Goal: Task Accomplishment & Management: Manage account settings

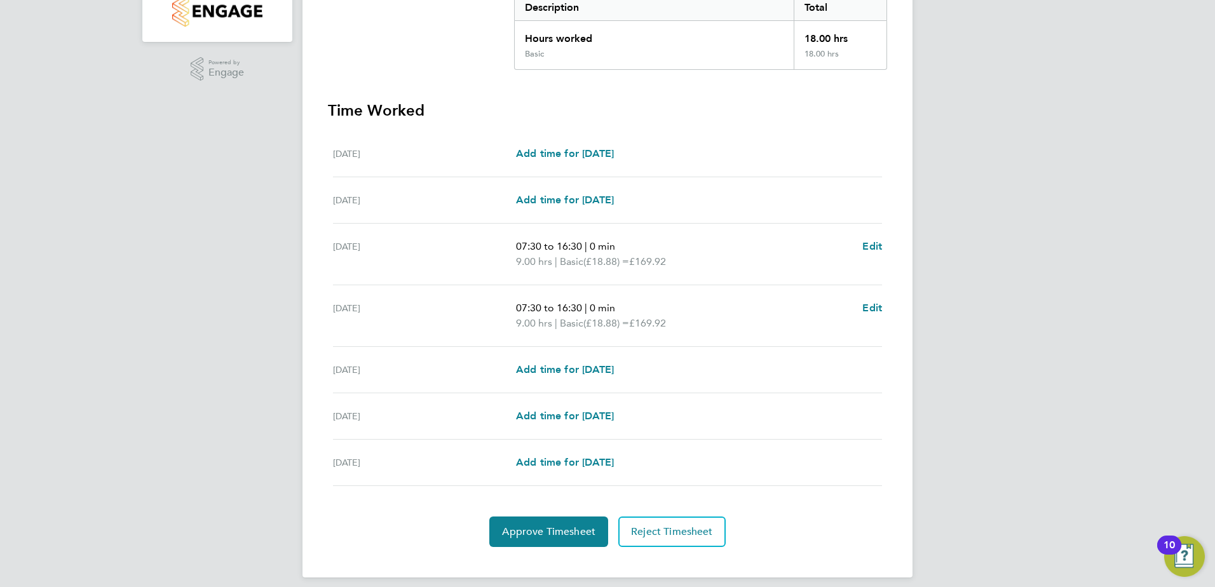
scroll to position [285, 0]
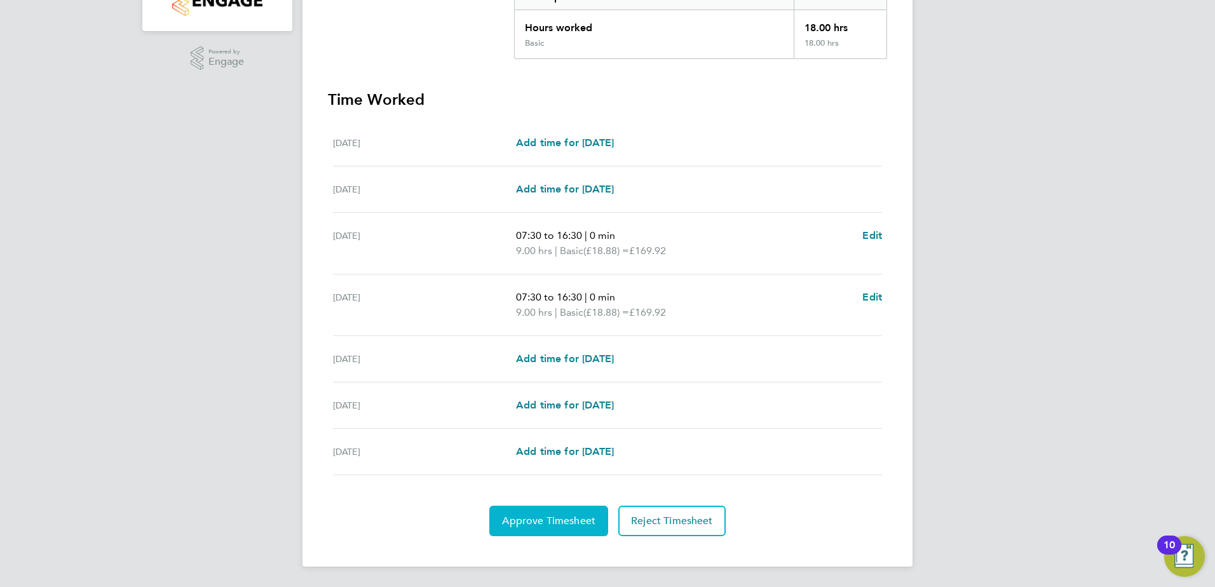
click at [565, 523] on span "Approve Timesheet" at bounding box center [548, 521] width 93 height 13
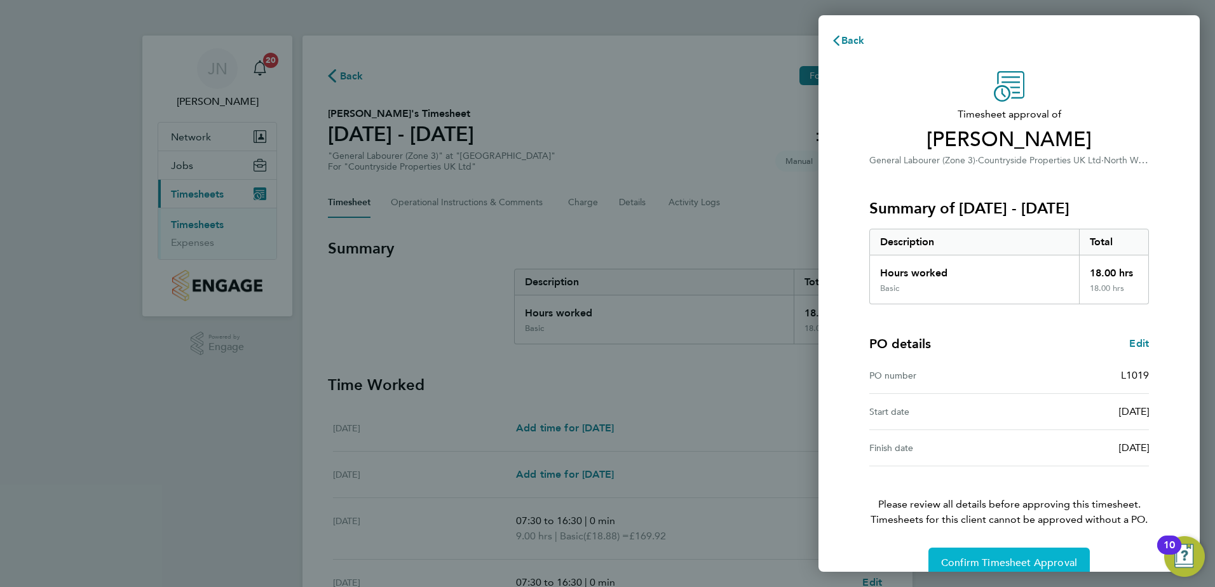
click at [1025, 564] on span "Confirm Timesheet Approval" at bounding box center [1009, 563] width 136 height 13
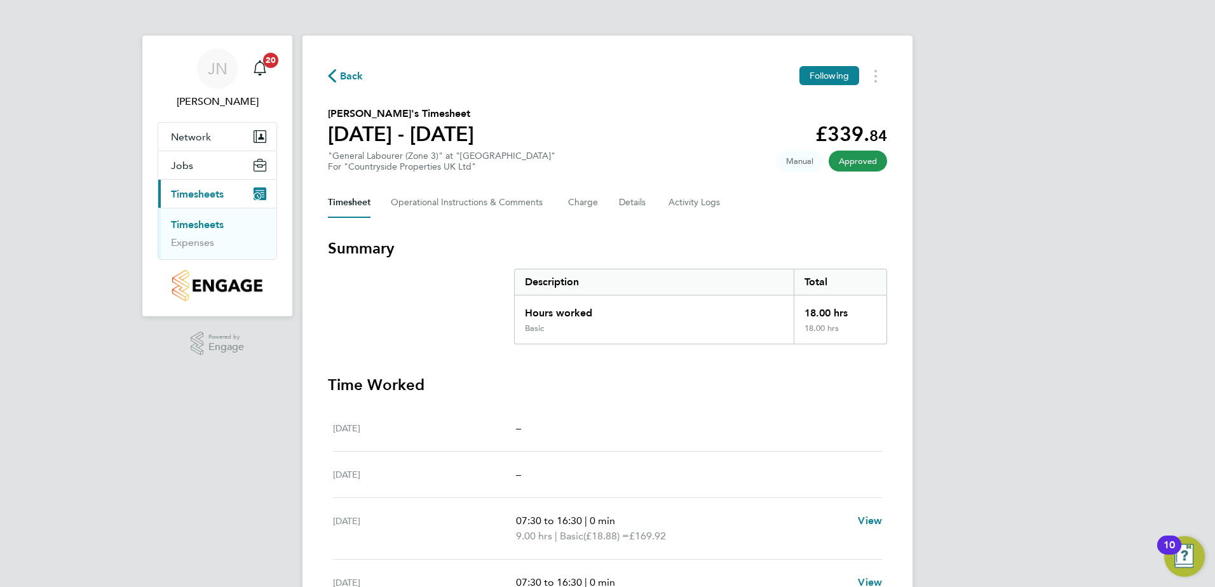
click at [352, 82] on span "Back" at bounding box center [352, 76] width 24 height 15
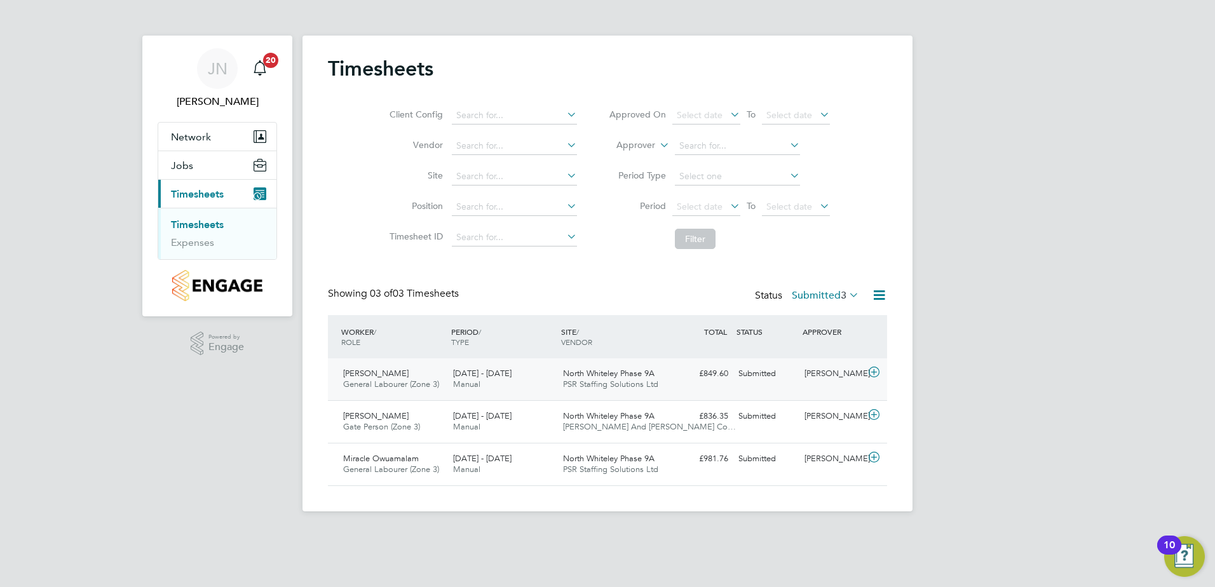
click at [379, 364] on div "[PERSON_NAME] General Labourer (Zone 3) [DATE] - [DATE]" at bounding box center [393, 380] width 110 height 32
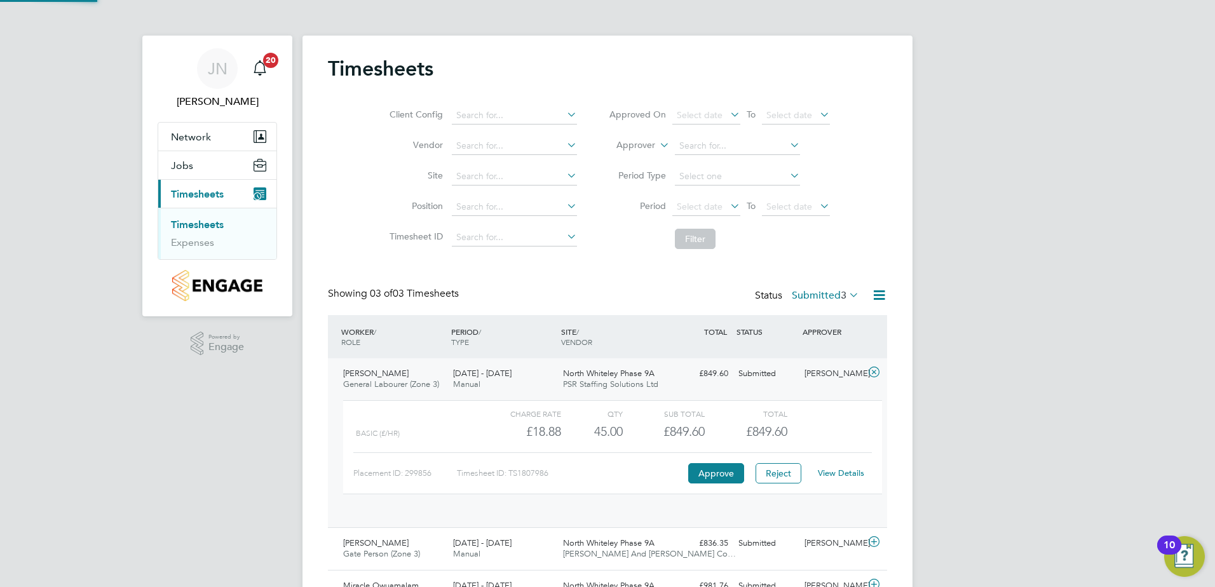
scroll to position [22, 124]
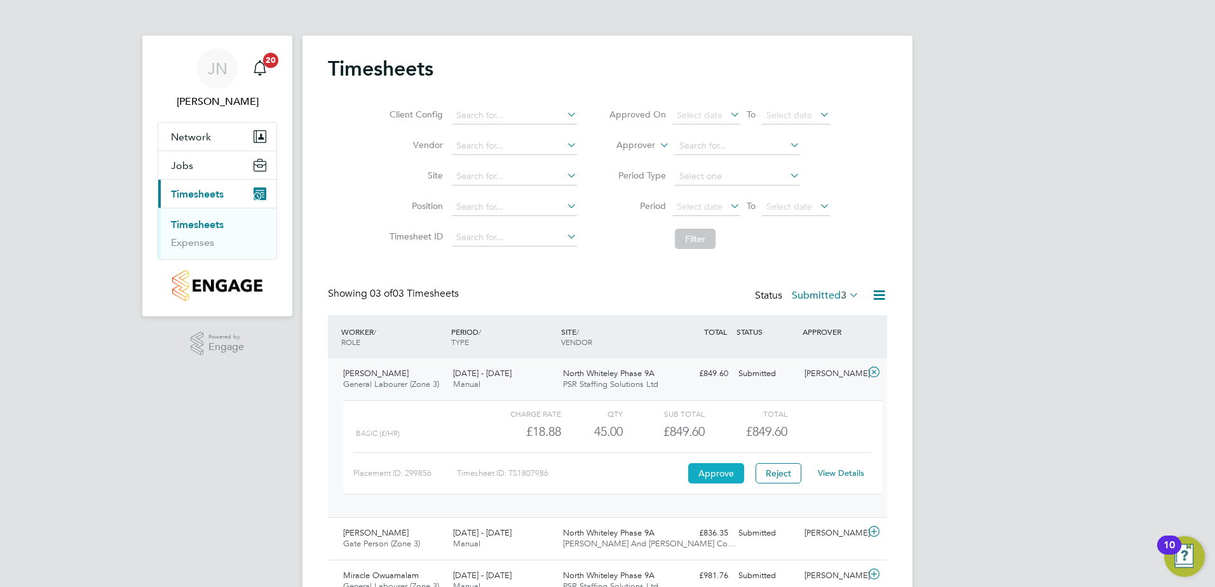
click at [709, 465] on button "Approve" at bounding box center [716, 473] width 56 height 20
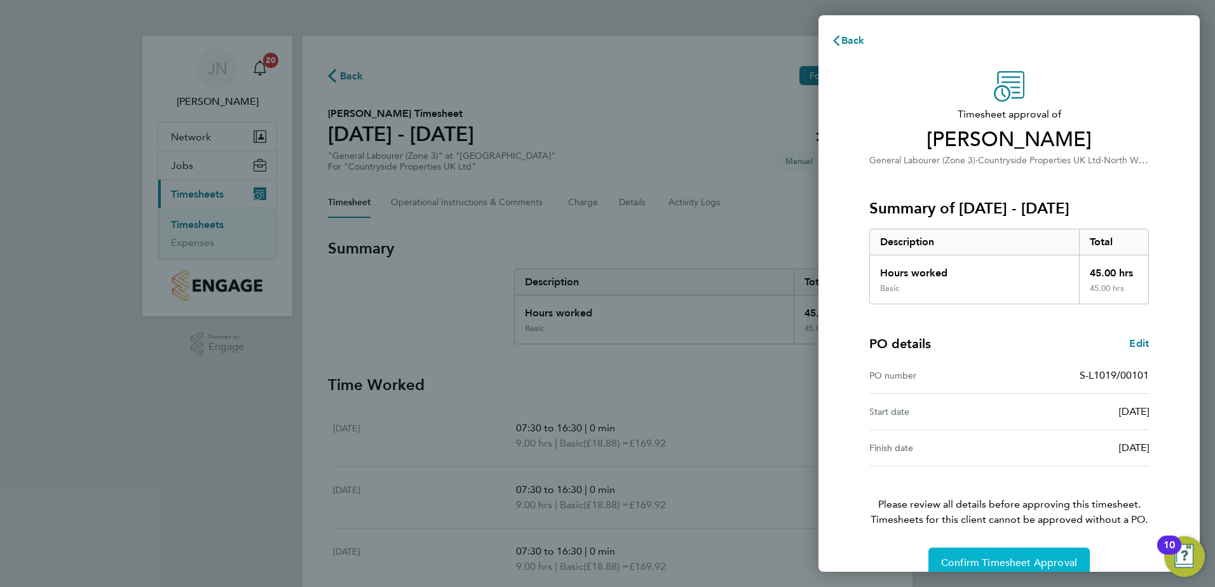
click at [1004, 563] on span "Confirm Timesheet Approval" at bounding box center [1009, 563] width 136 height 13
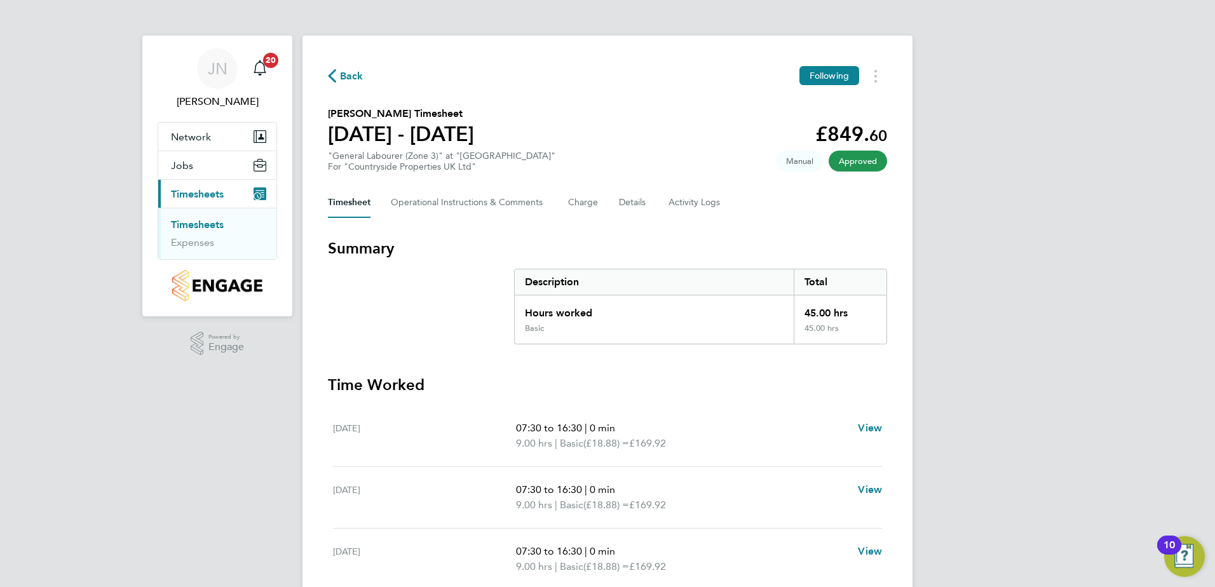
click at [356, 78] on span "Back" at bounding box center [352, 76] width 24 height 15
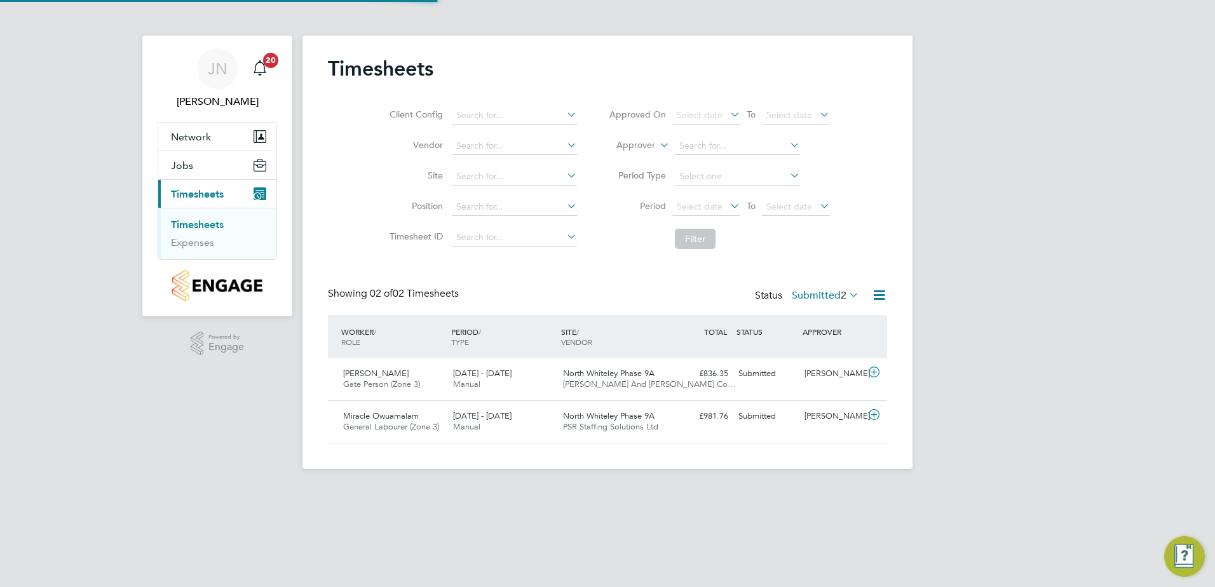
scroll to position [32, 111]
click at [423, 380] on div "Emeka Kalu Gate Person (Zone 3) 18 - 24 Aug 2025" at bounding box center [393, 380] width 110 height 32
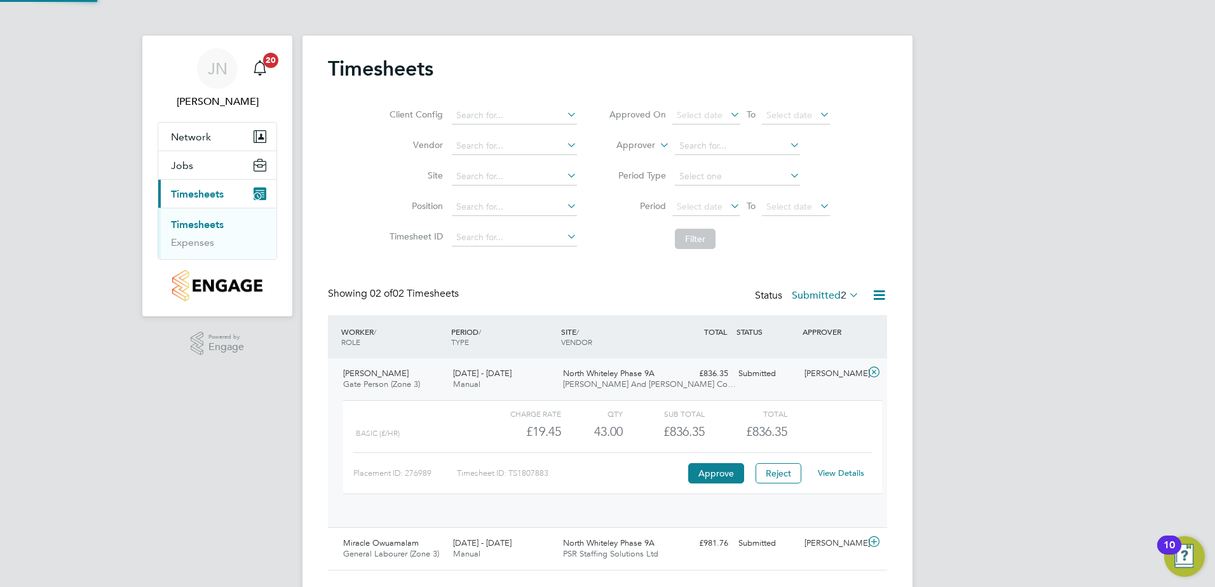
scroll to position [22, 124]
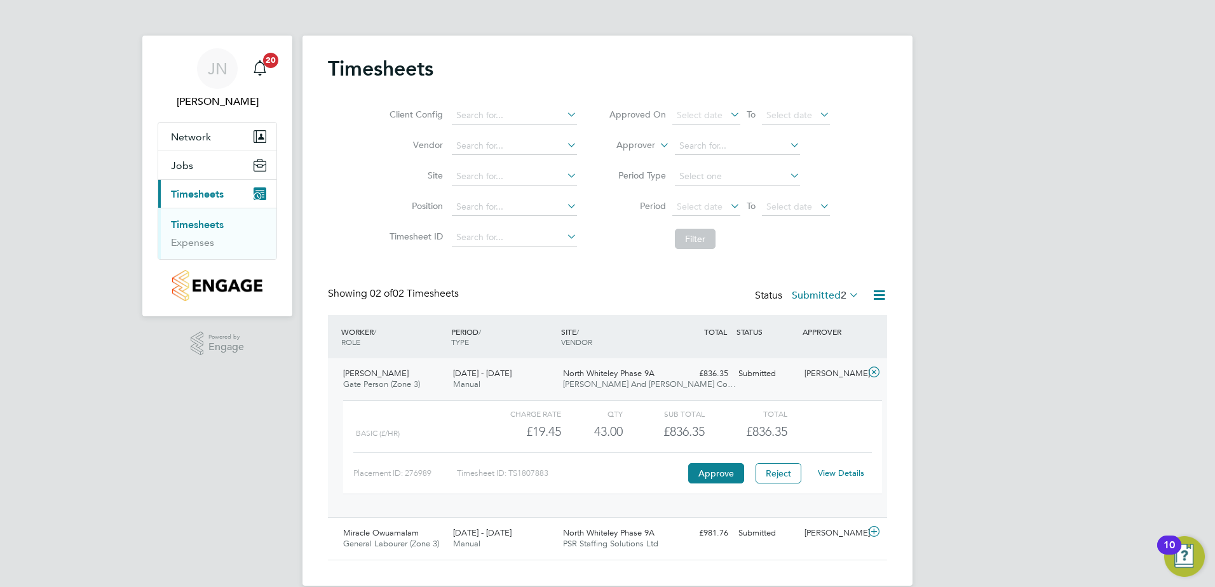
click at [702, 486] on div "Charge rate QTY Sub Total Total Basic (£/HR) £19.45 43 43.00 43 £836.35 £836.35…" at bounding box center [612, 447] width 539 height 94
click at [709, 477] on button "Approve" at bounding box center [716, 473] width 56 height 20
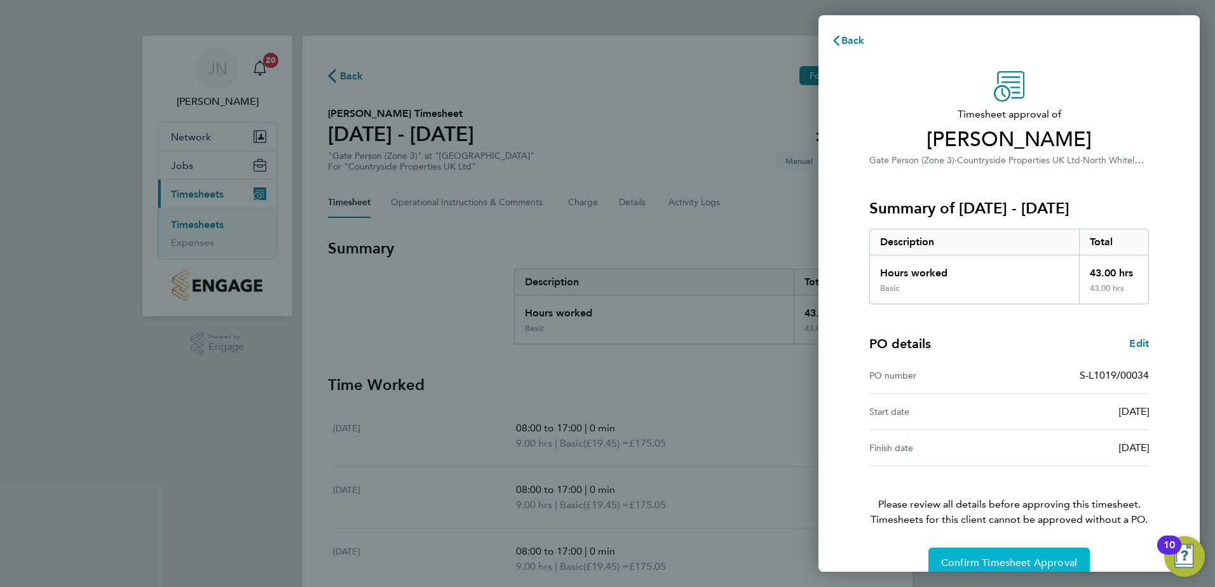
click at [960, 551] on button "Confirm Timesheet Approval" at bounding box center [1009, 563] width 161 height 31
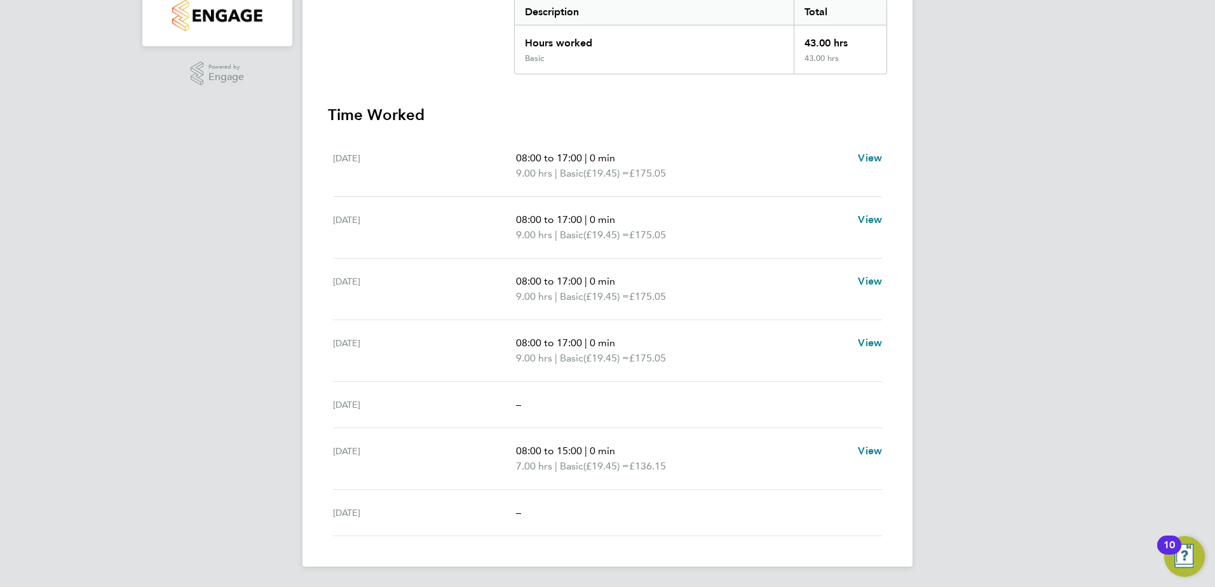
scroll to position [16, 0]
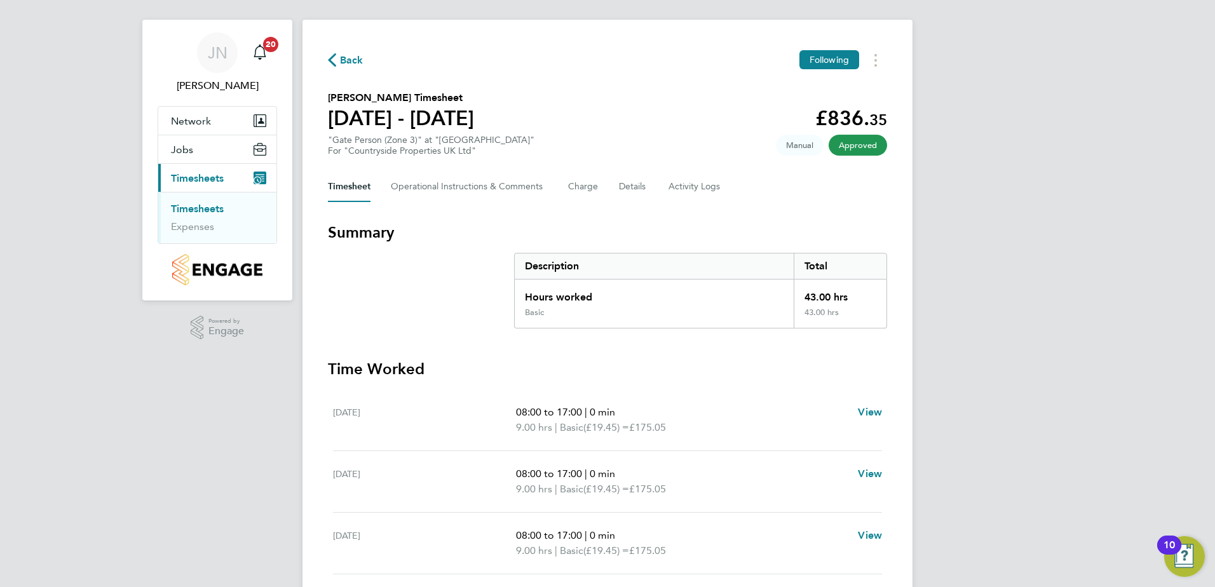
click at [343, 67] on span "Back" at bounding box center [352, 60] width 24 height 15
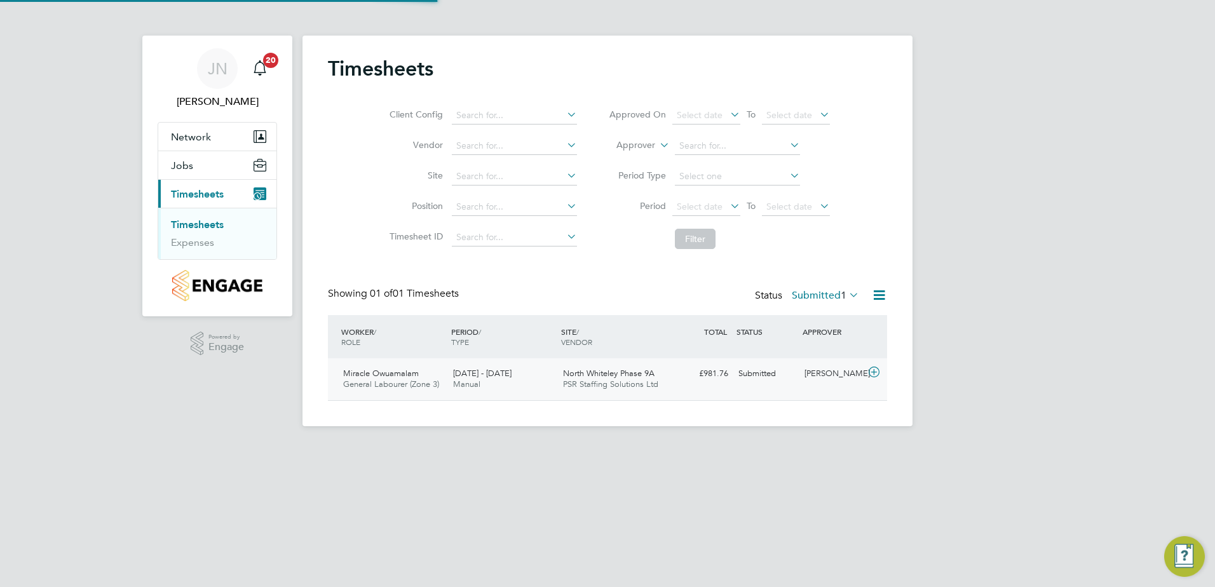
scroll to position [32, 111]
click at [420, 382] on span "General Labourer (Zone 3)" at bounding box center [391, 384] width 96 height 11
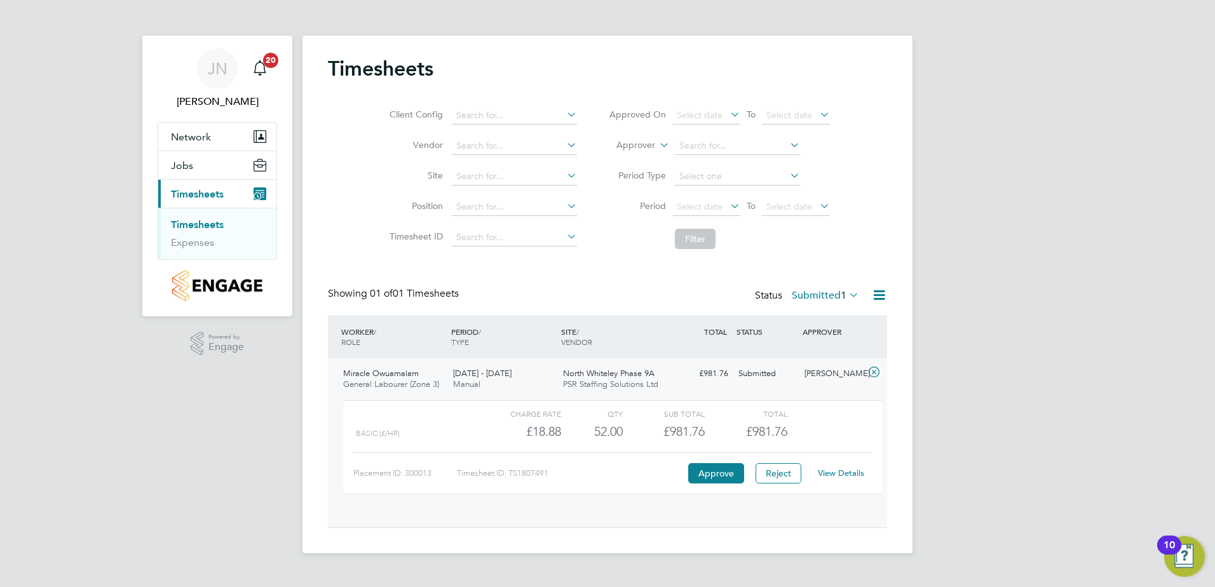
scroll to position [22, 124]
click at [716, 468] on button "Approve" at bounding box center [716, 473] width 56 height 20
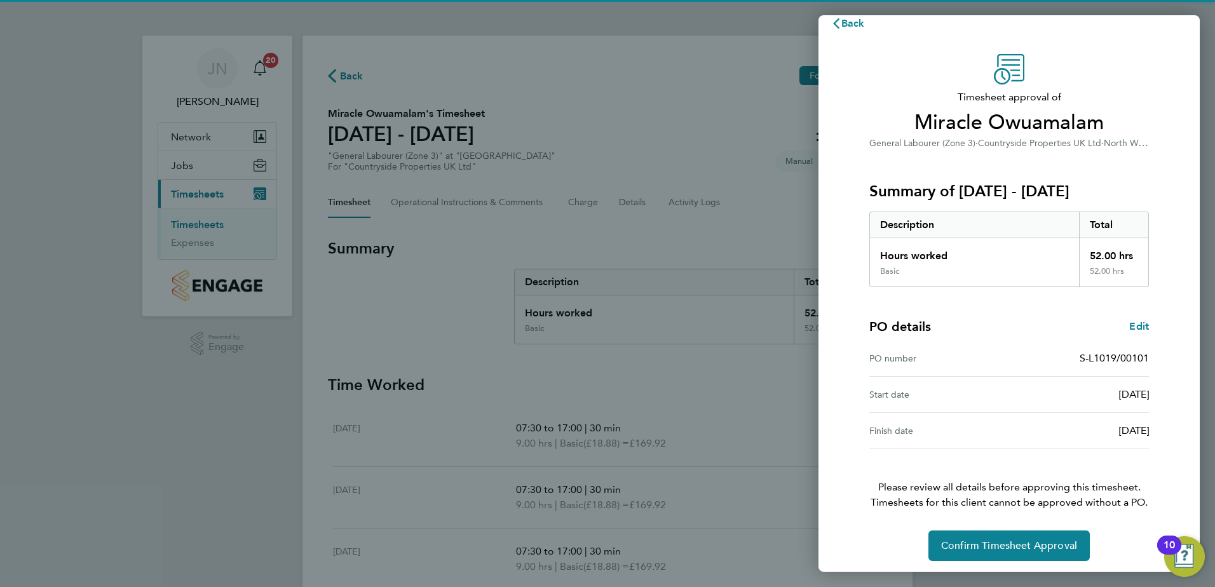
scroll to position [22, 0]
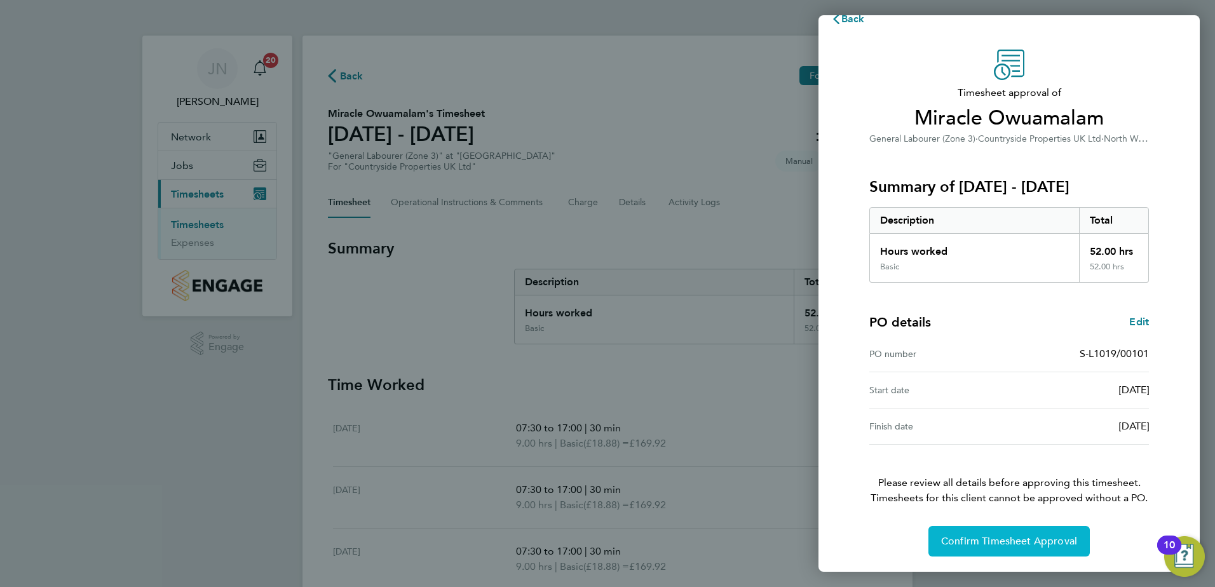
click at [951, 537] on span "Confirm Timesheet Approval" at bounding box center [1009, 541] width 136 height 13
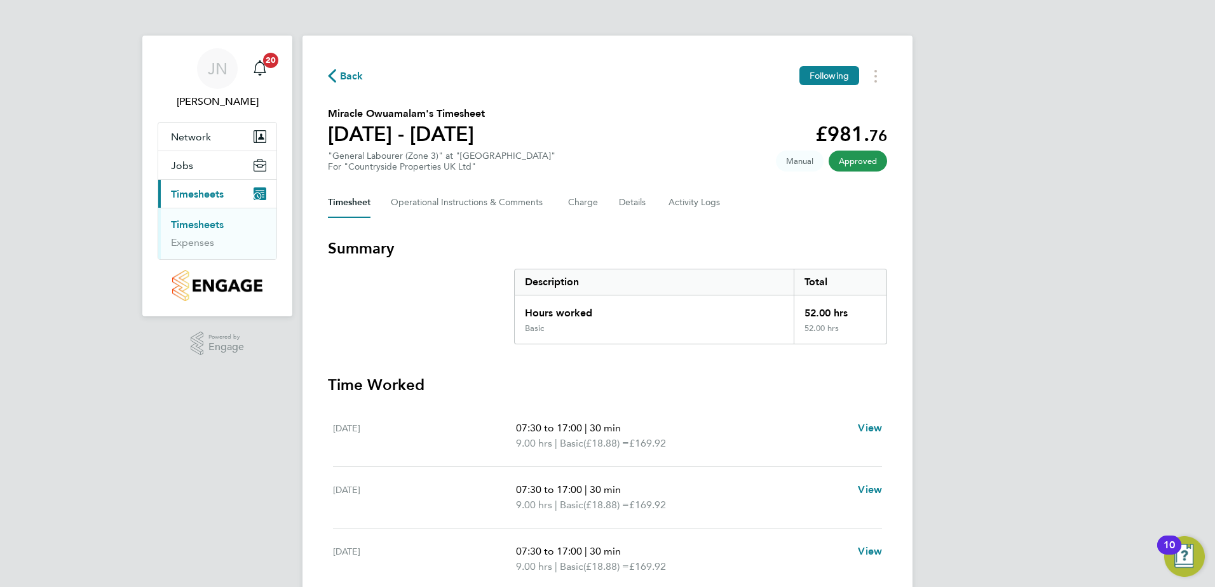
click at [343, 82] on span "Back" at bounding box center [352, 76] width 24 height 15
